Goal: Transaction & Acquisition: Purchase product/service

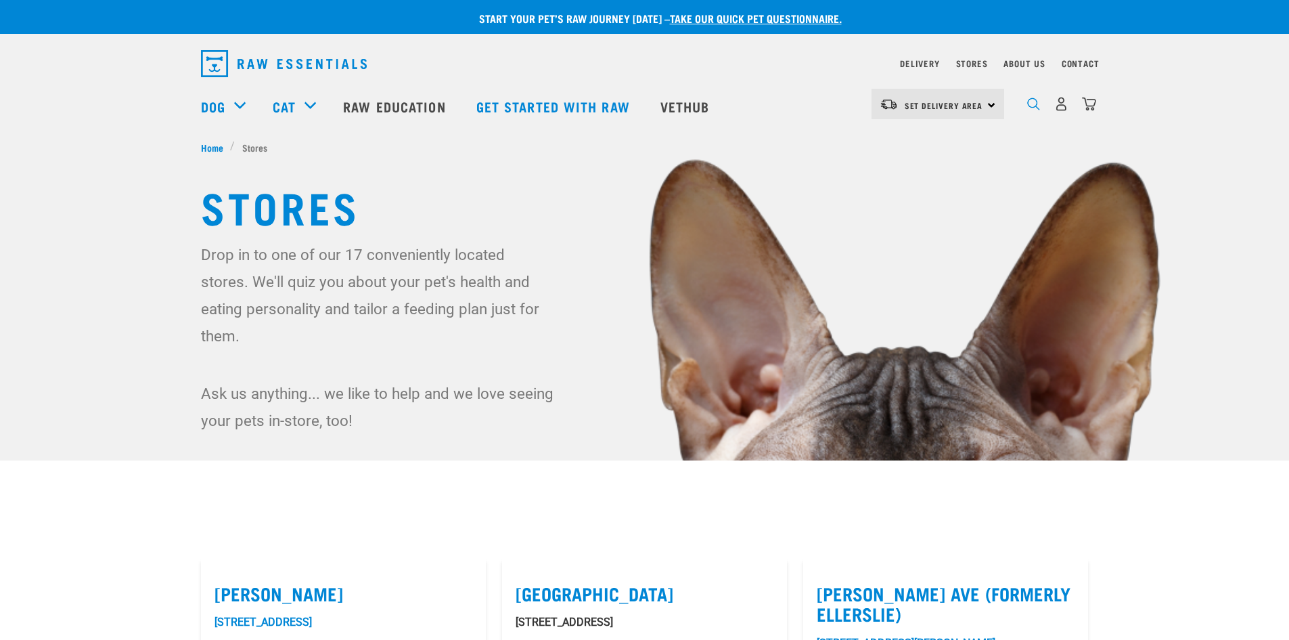
click at [1034, 104] on img "dropdown navigation" at bounding box center [1033, 103] width 13 height 13
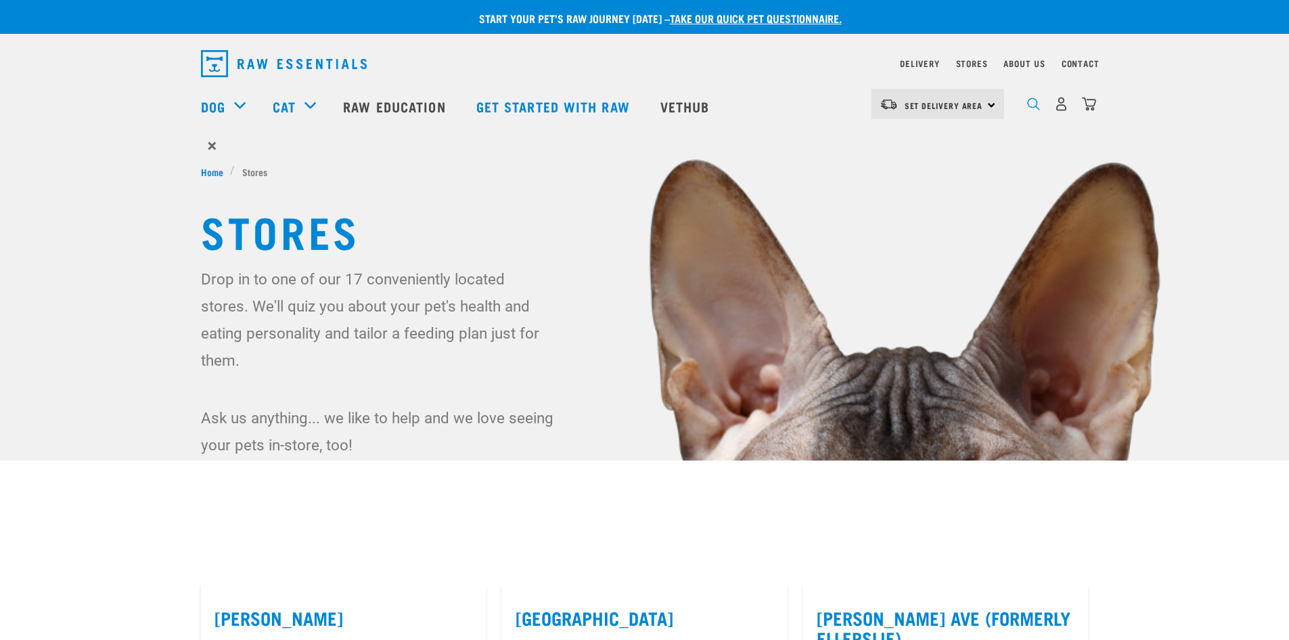
click at [1030, 110] on img "dropdown navigation" at bounding box center [1033, 103] width 13 height 13
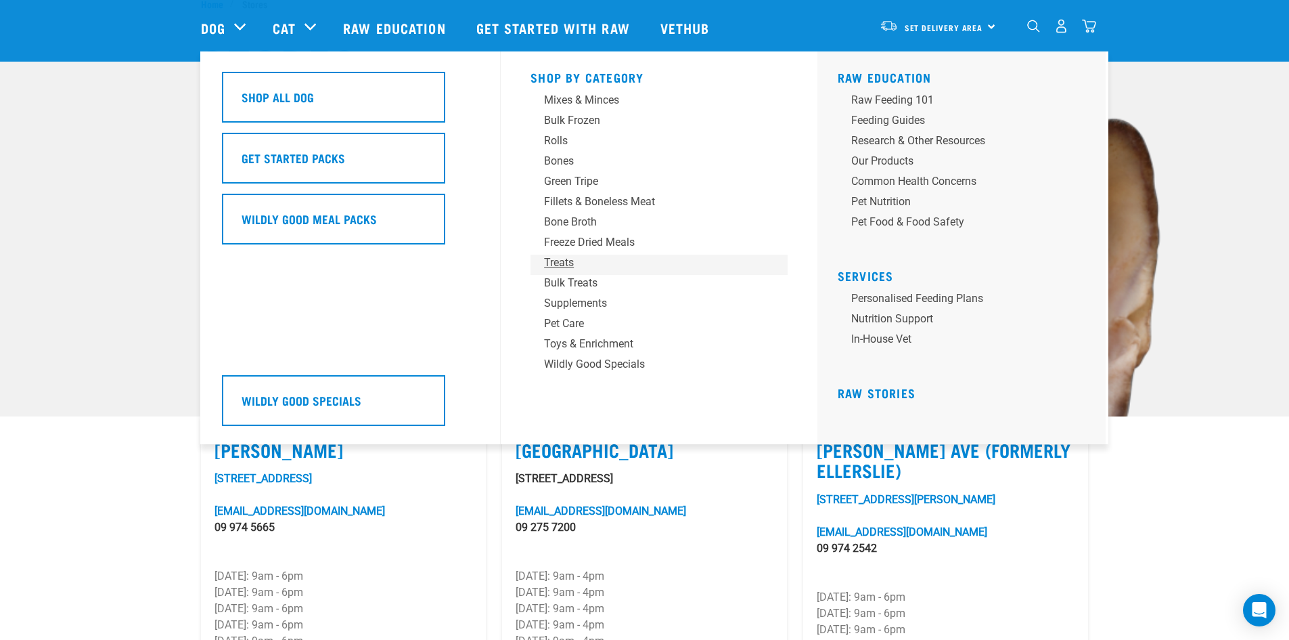
scroll to position [68, 0]
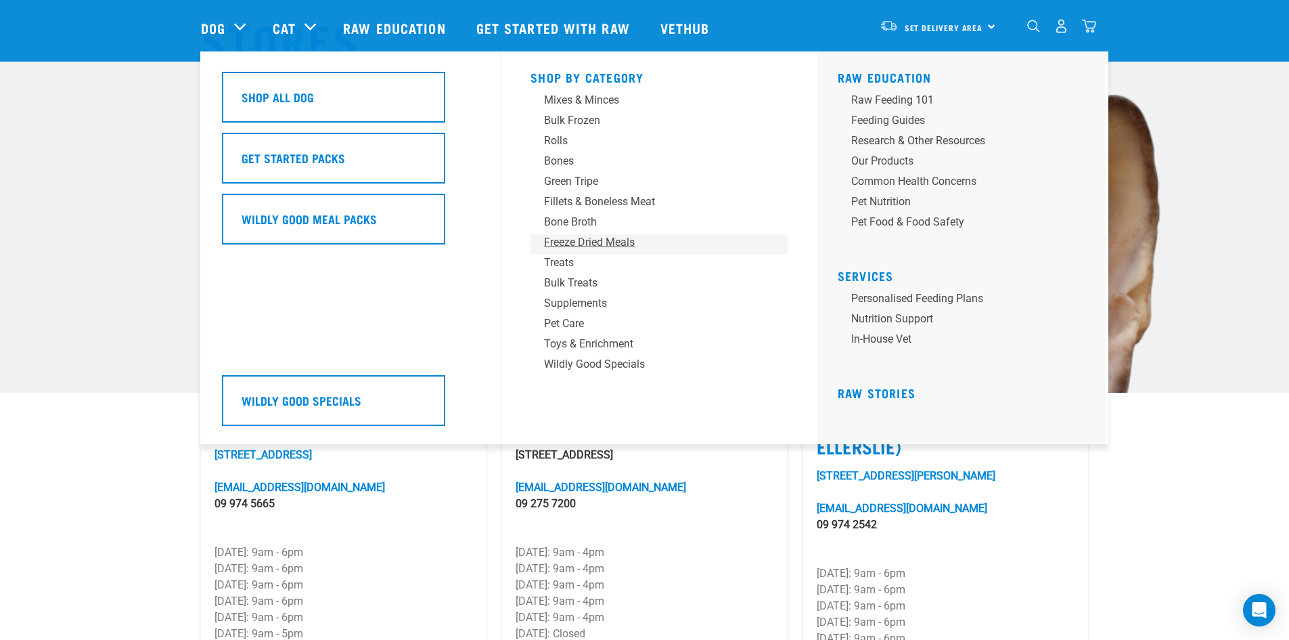
click at [565, 245] on div "Freeze Dried Meals" at bounding box center [649, 242] width 211 height 16
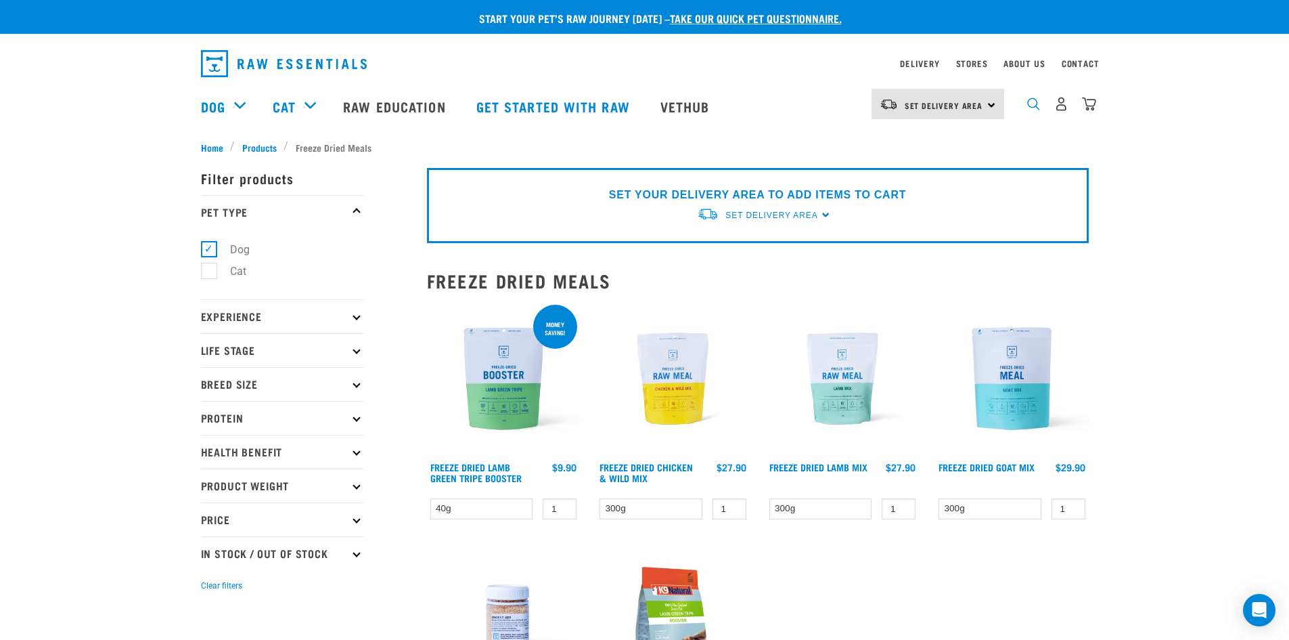
click at [1030, 109] on img "dropdown navigation" at bounding box center [1033, 103] width 13 height 13
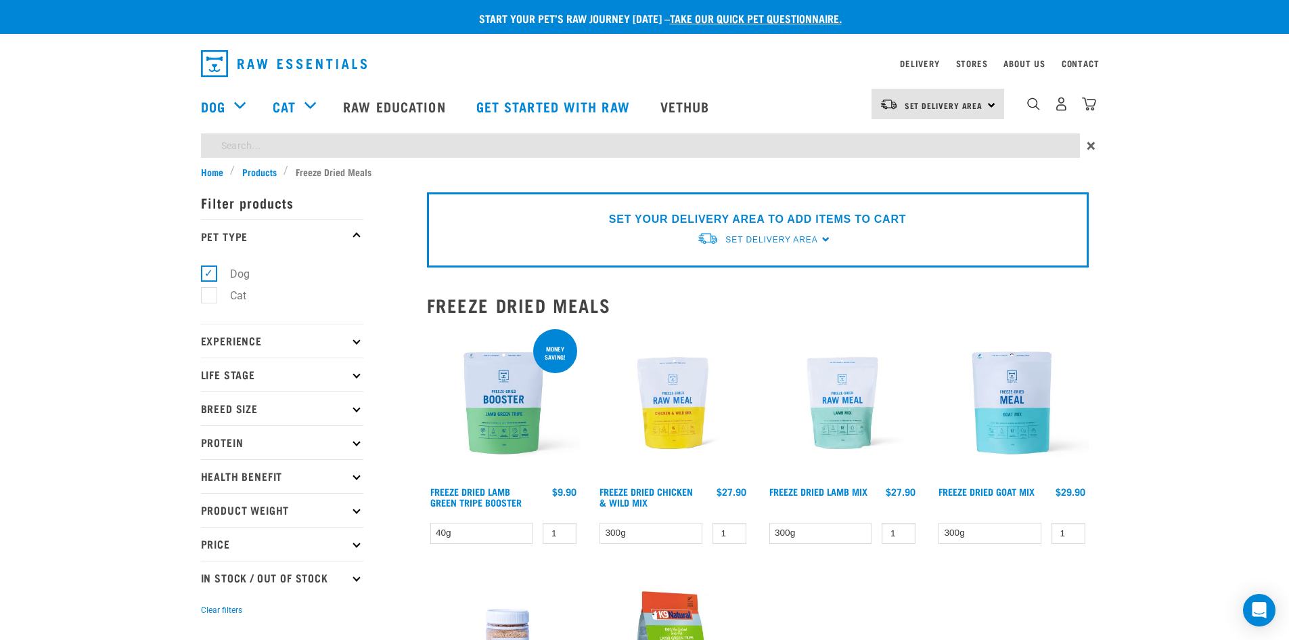
click at [539, 143] on div "Start your pet’s raw journey today – take our quick pet questionnaire. Delivery…" at bounding box center [644, 428] width 1289 height 857
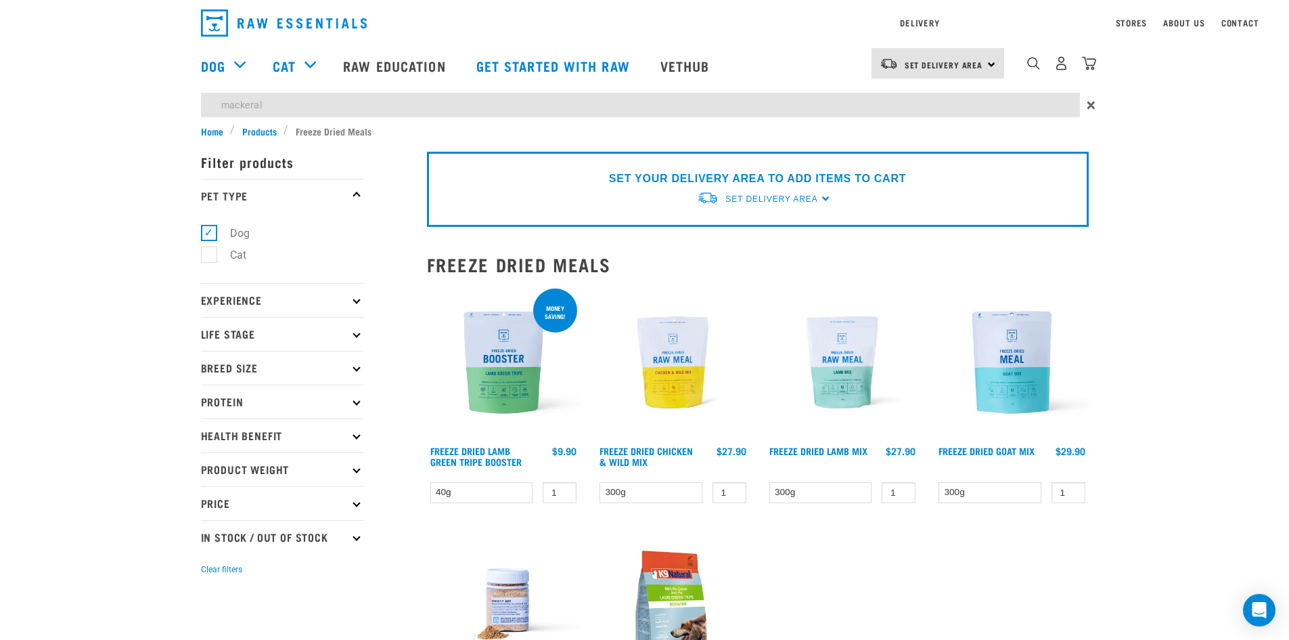
type input "mackeral"
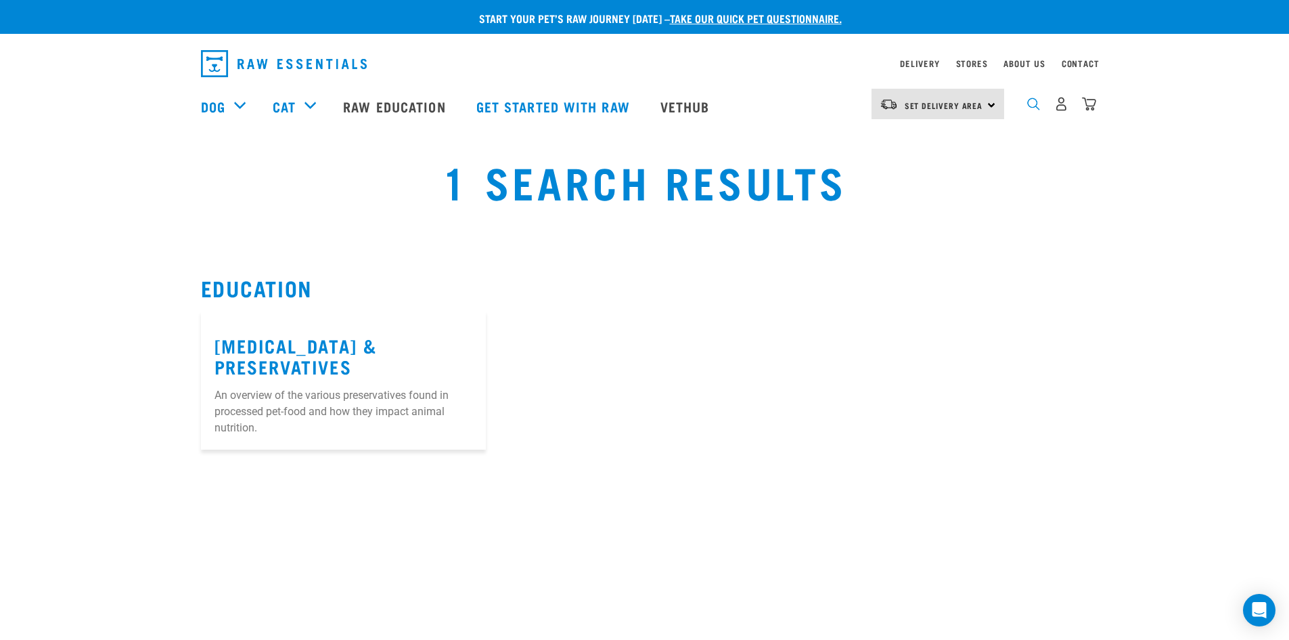
click at [1030, 105] on img "dropdown navigation" at bounding box center [1033, 103] width 13 height 13
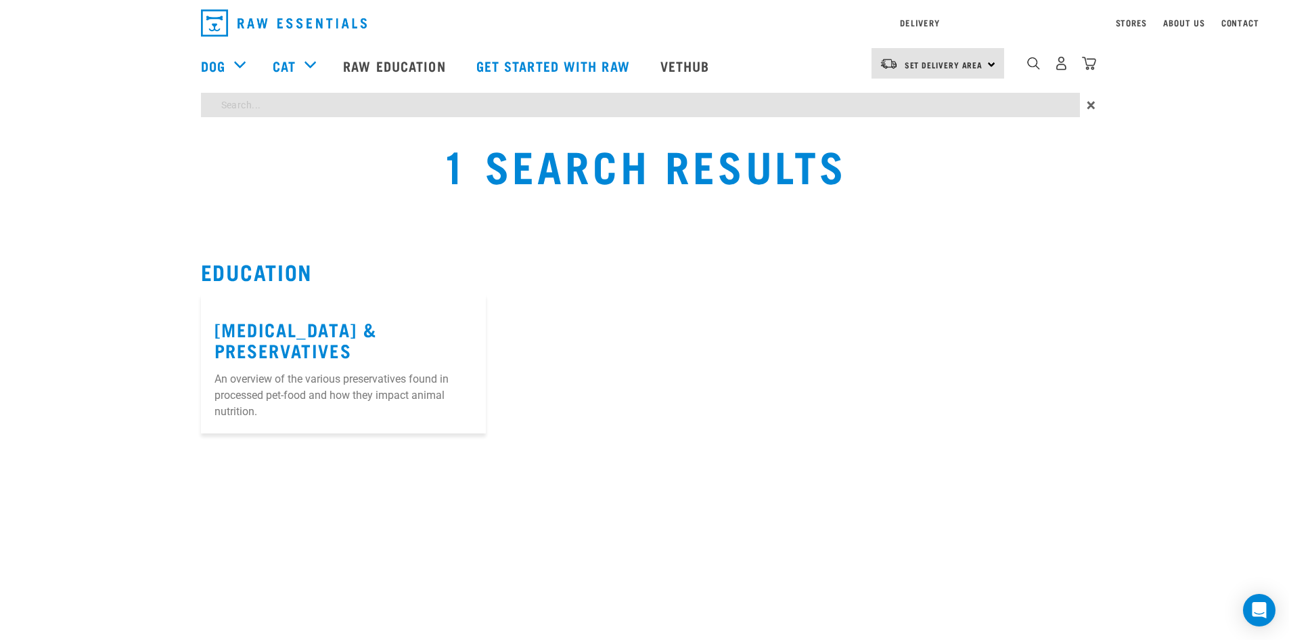
click at [396, 154] on div "Start your pet’s raw journey [DATE] – take our quick pet questionnaire. Deliver…" at bounding box center [644, 216] width 1289 height 433
type input "jack"
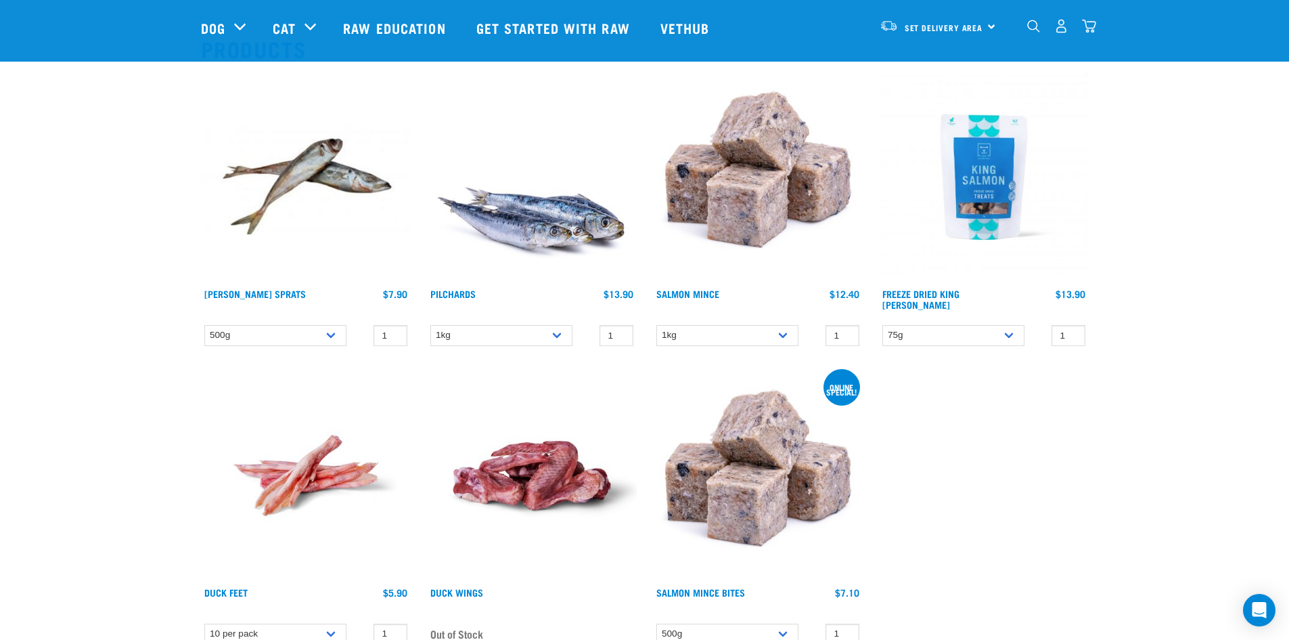
scroll to position [135, 0]
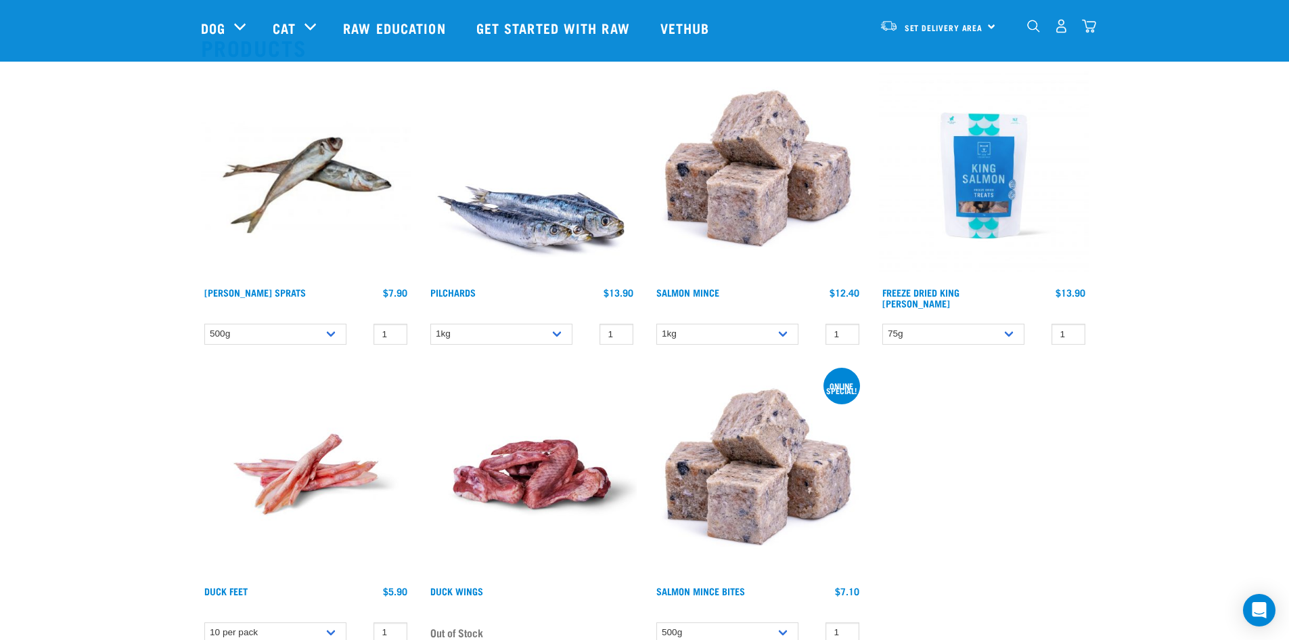
click at [277, 180] on img at bounding box center [306, 175] width 210 height 210
